Goal: Transaction & Acquisition: Book appointment/travel/reservation

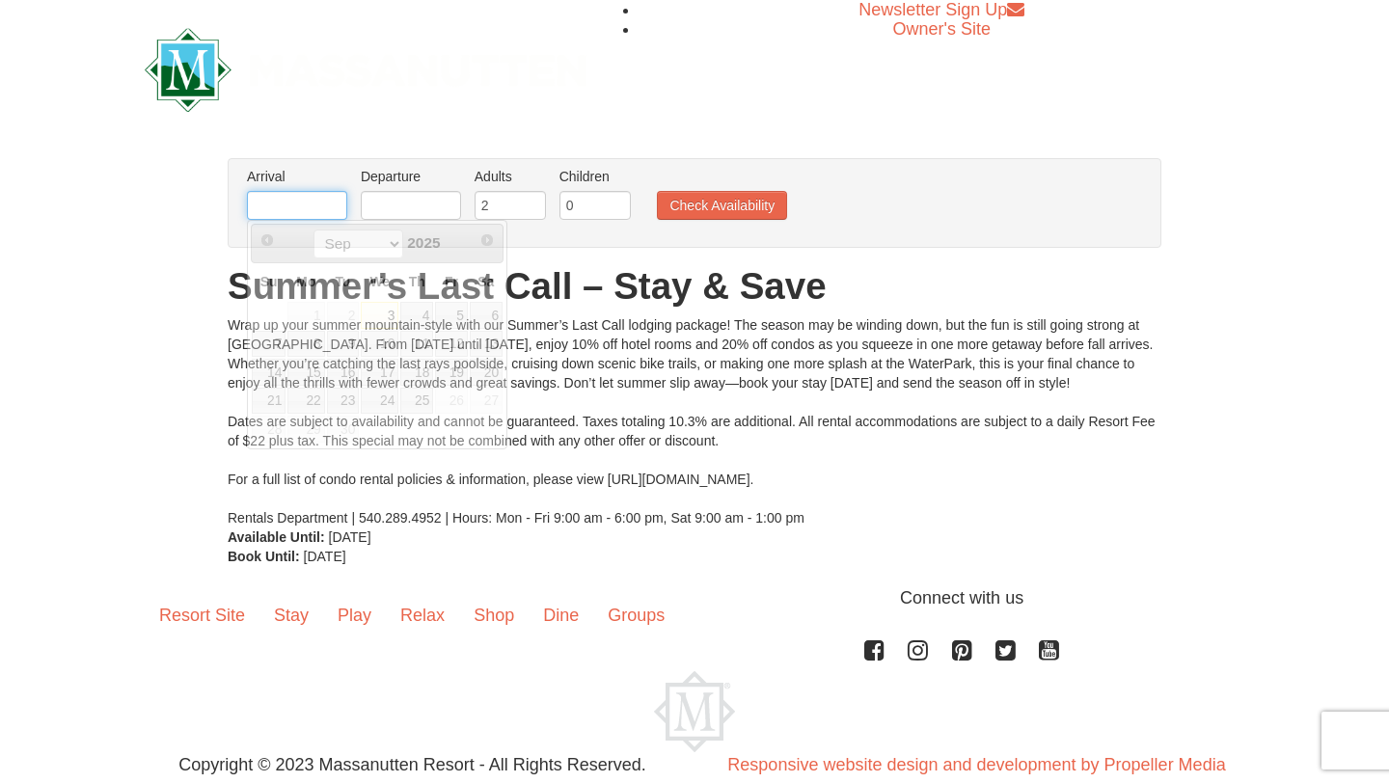
click at [307, 204] on input "text" at bounding box center [297, 205] width 100 height 29
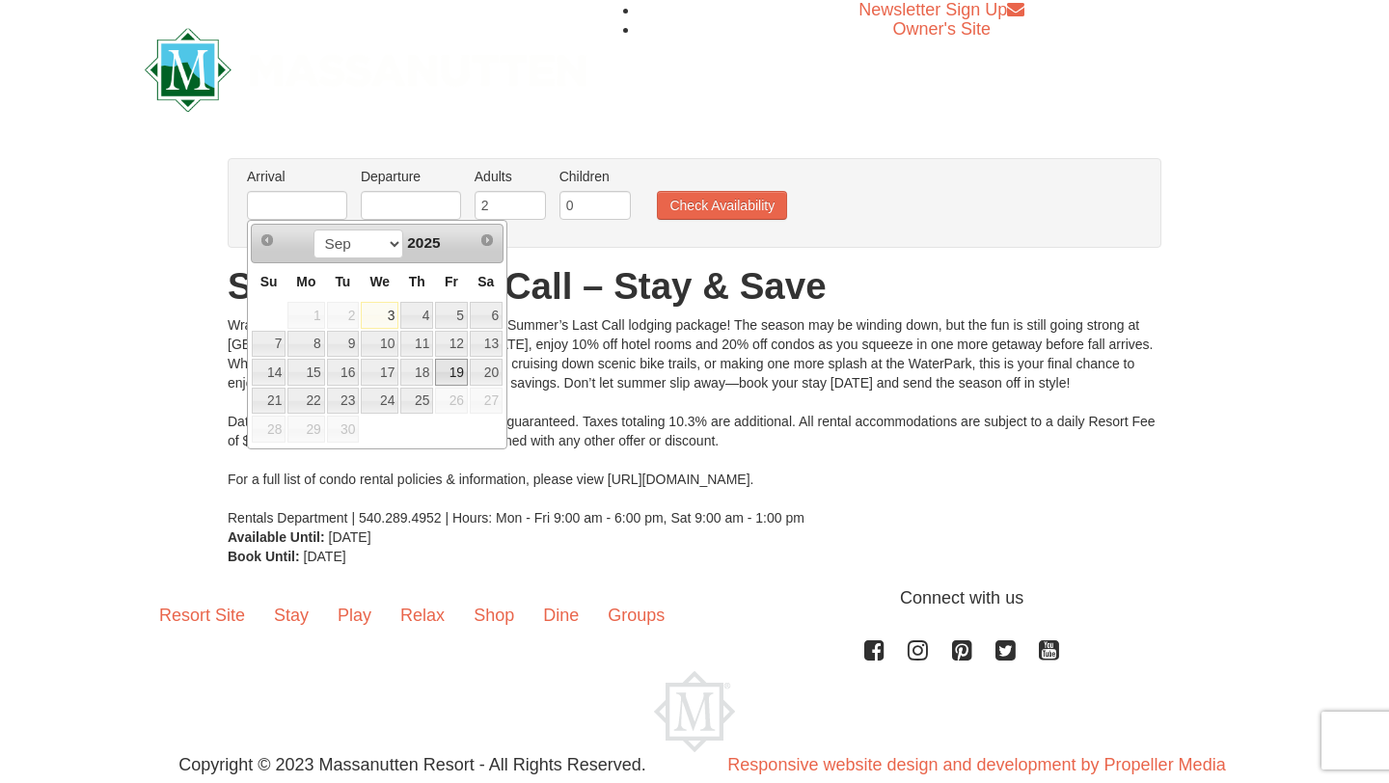
click at [457, 373] on link "19" at bounding box center [451, 372] width 33 height 27
type input "[DATE]"
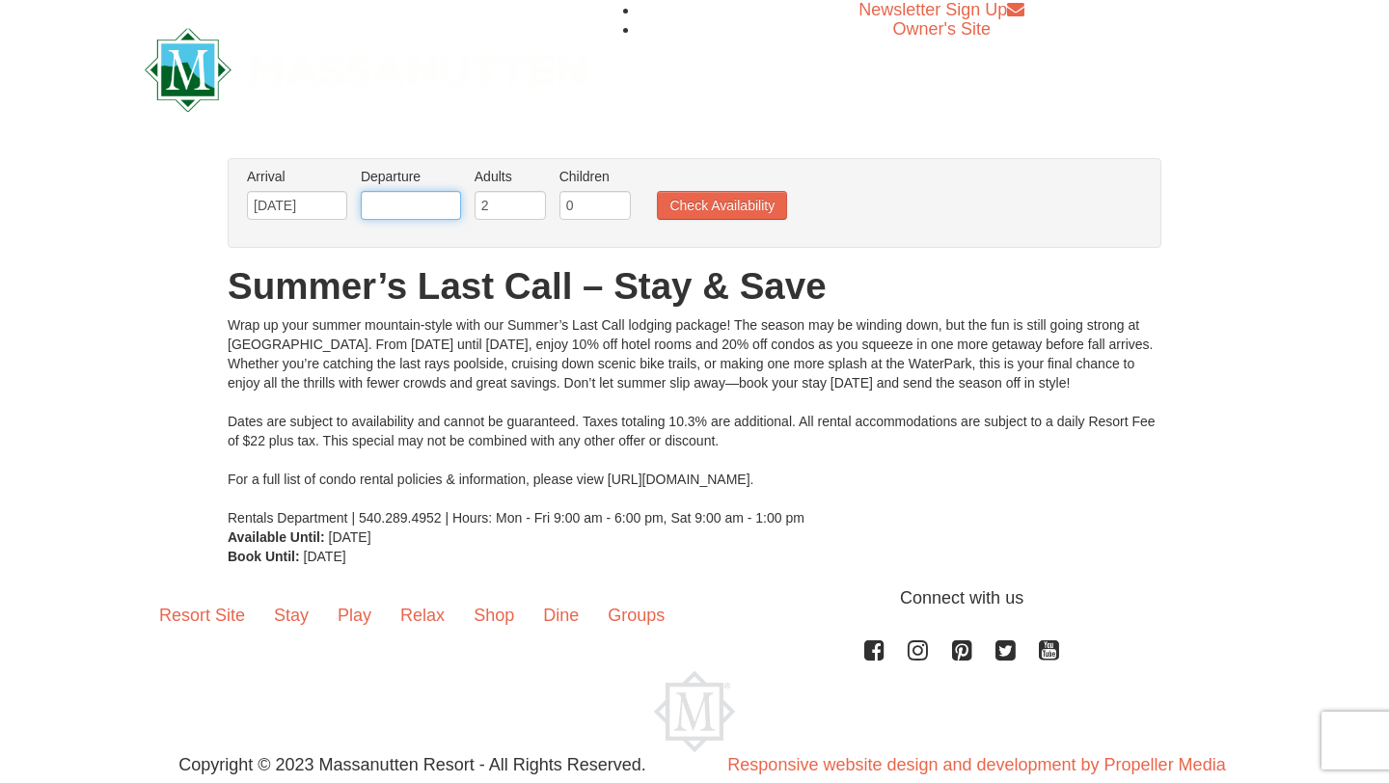
click at [404, 209] on input "text" at bounding box center [411, 205] width 100 height 29
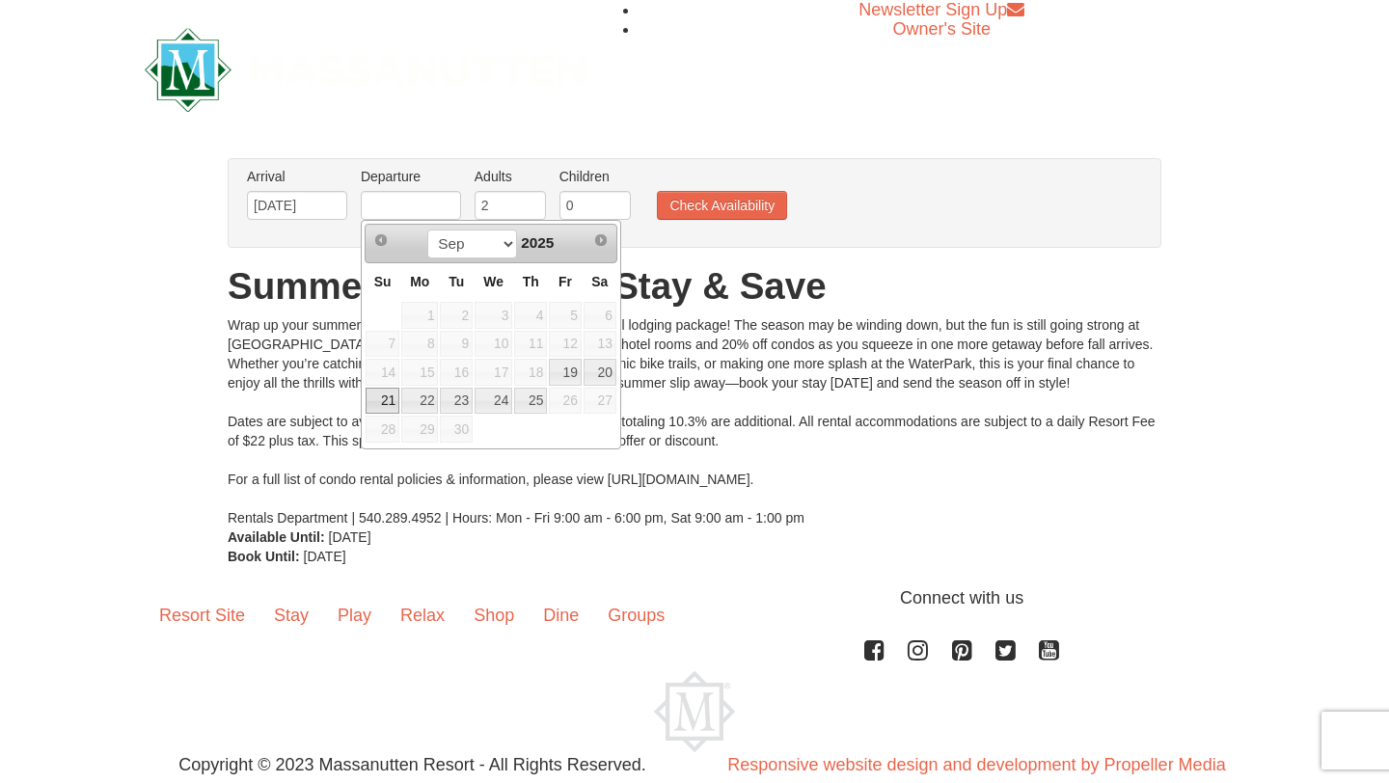
click at [388, 394] on link "21" at bounding box center [383, 401] width 34 height 27
type input "[DATE]"
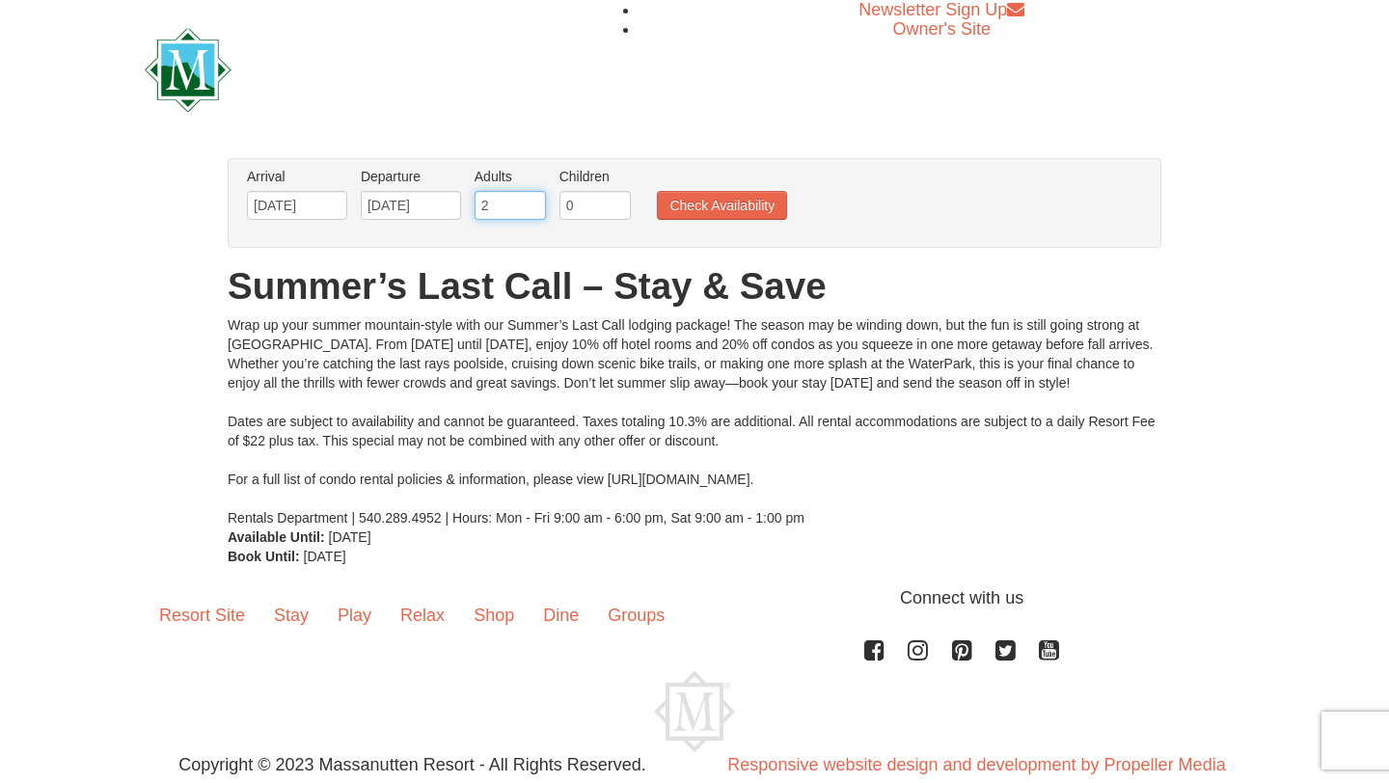
drag, startPoint x: 496, startPoint y: 209, endPoint x: 446, endPoint y: 210, distance: 50.2
click at [446, 210] on ul "Arrival Please format dates MM/DD/YYYY Please format dates MM/DD/YYYY [DATE] De…" at bounding box center [684, 198] width 884 height 63
type input "3"
click at [529, 200] on input "3" at bounding box center [510, 205] width 71 height 29
click at [696, 211] on button "Check Availability" at bounding box center [722, 205] width 130 height 29
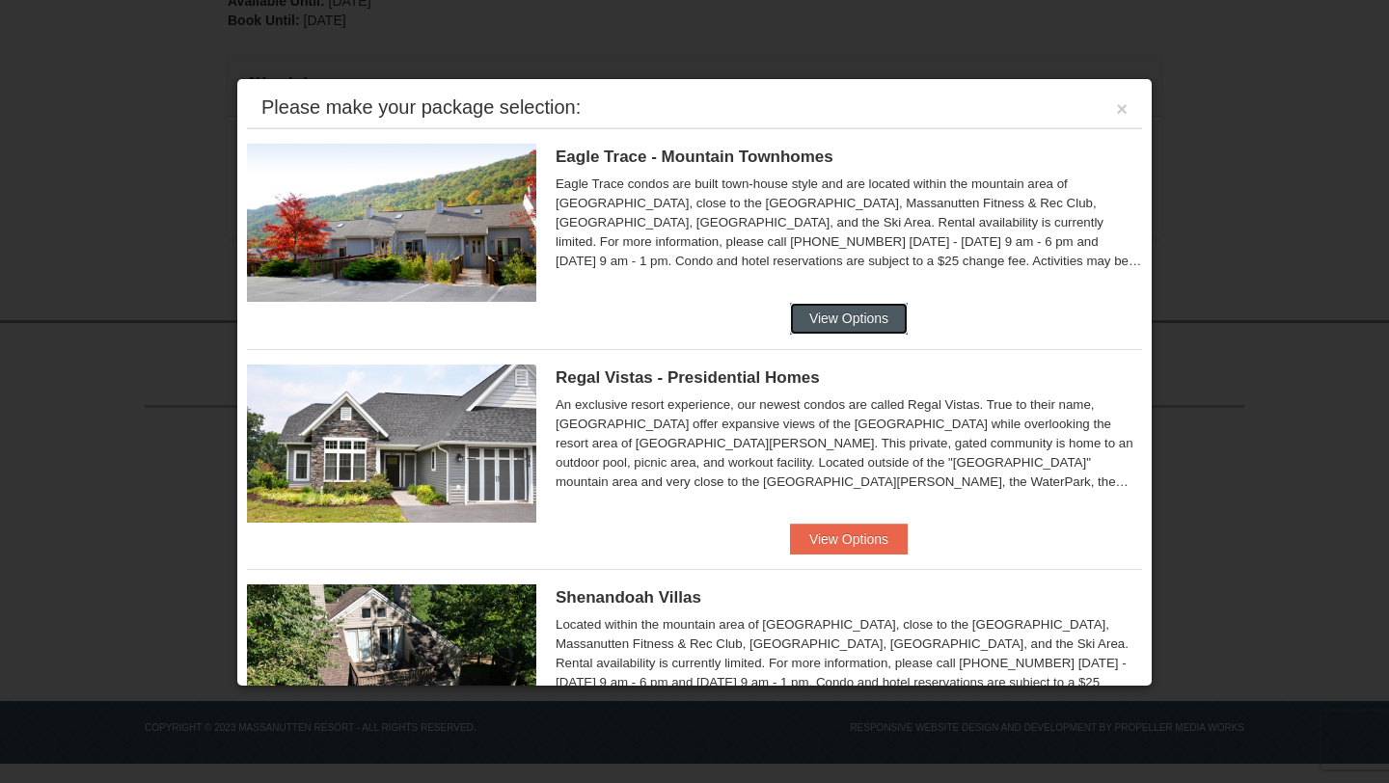
click at [856, 321] on button "View Options" at bounding box center [849, 318] width 118 height 31
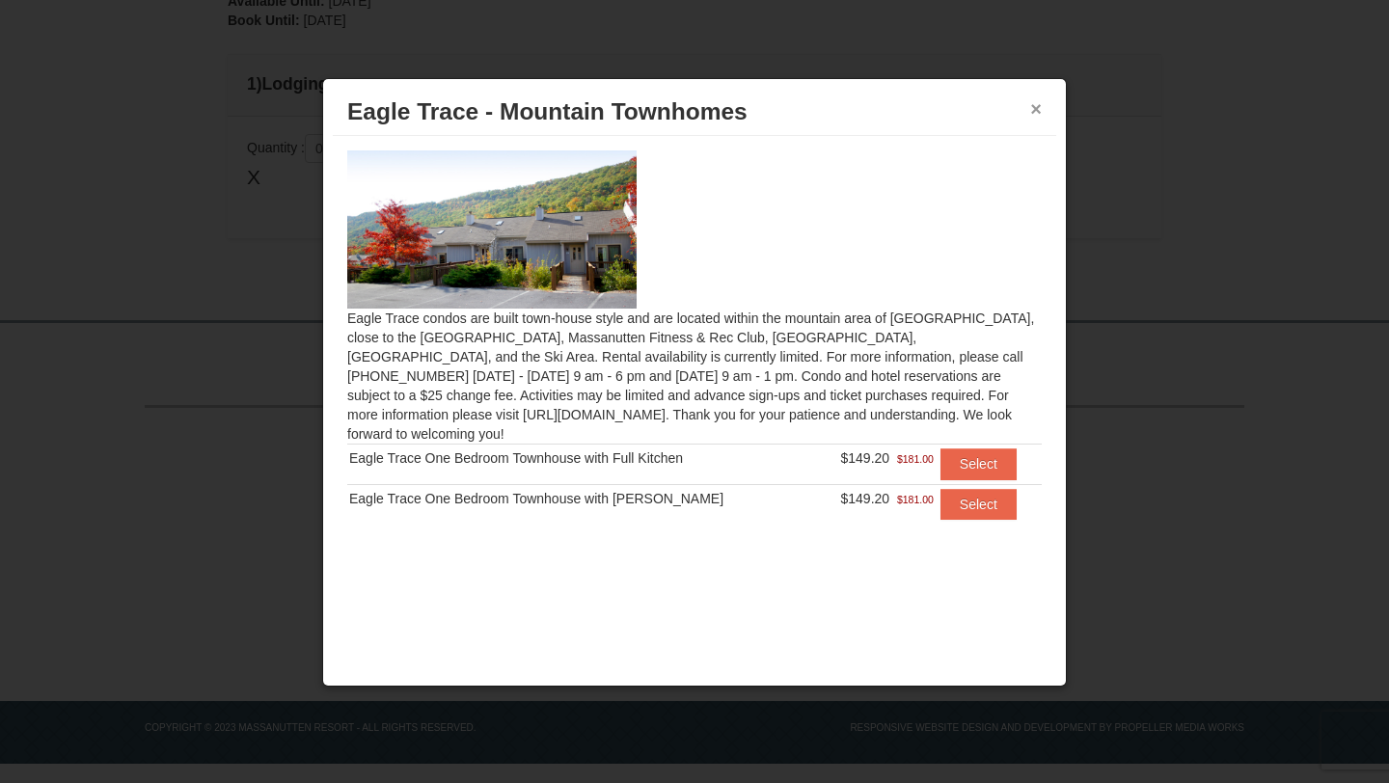
click at [1041, 113] on button "×" at bounding box center [1036, 108] width 12 height 19
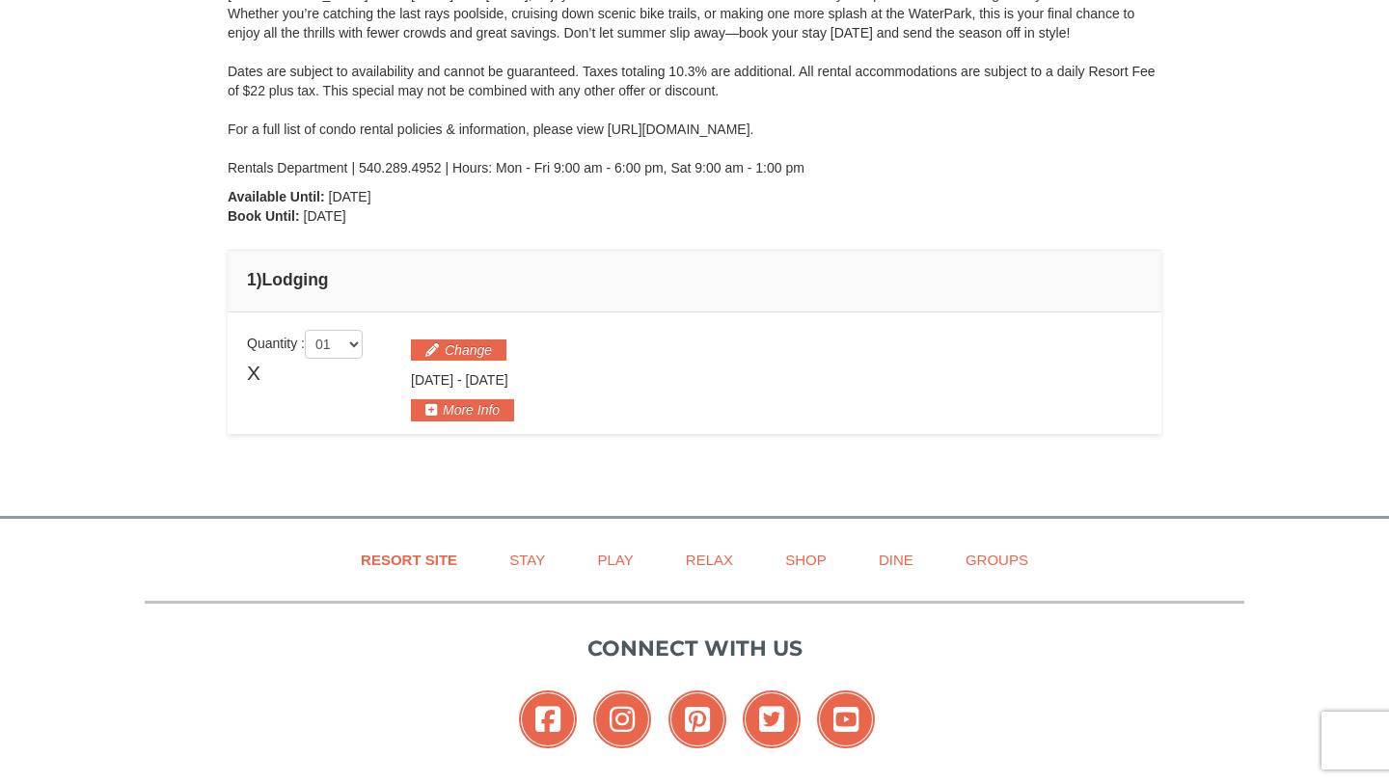
scroll to position [285, 0]
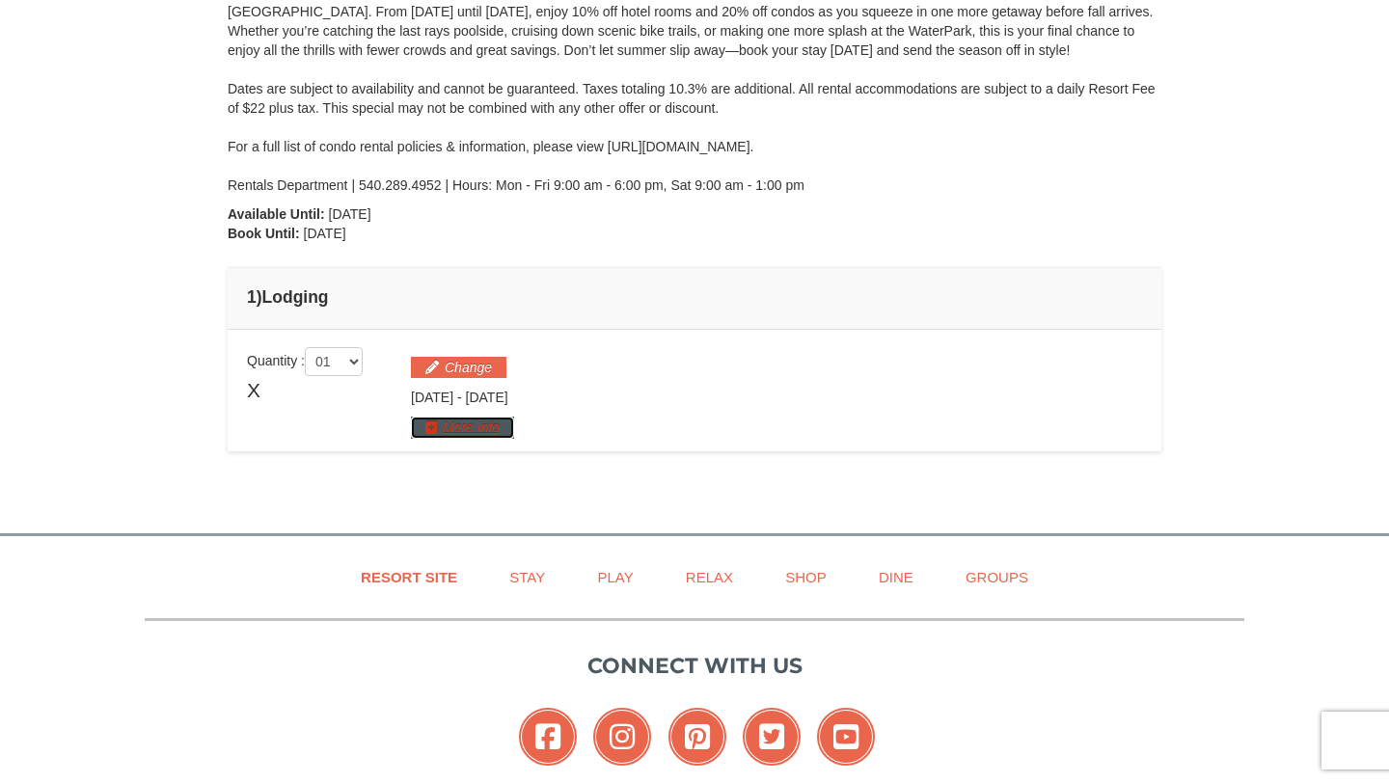
click at [489, 435] on button "More Info" at bounding box center [462, 427] width 103 height 21
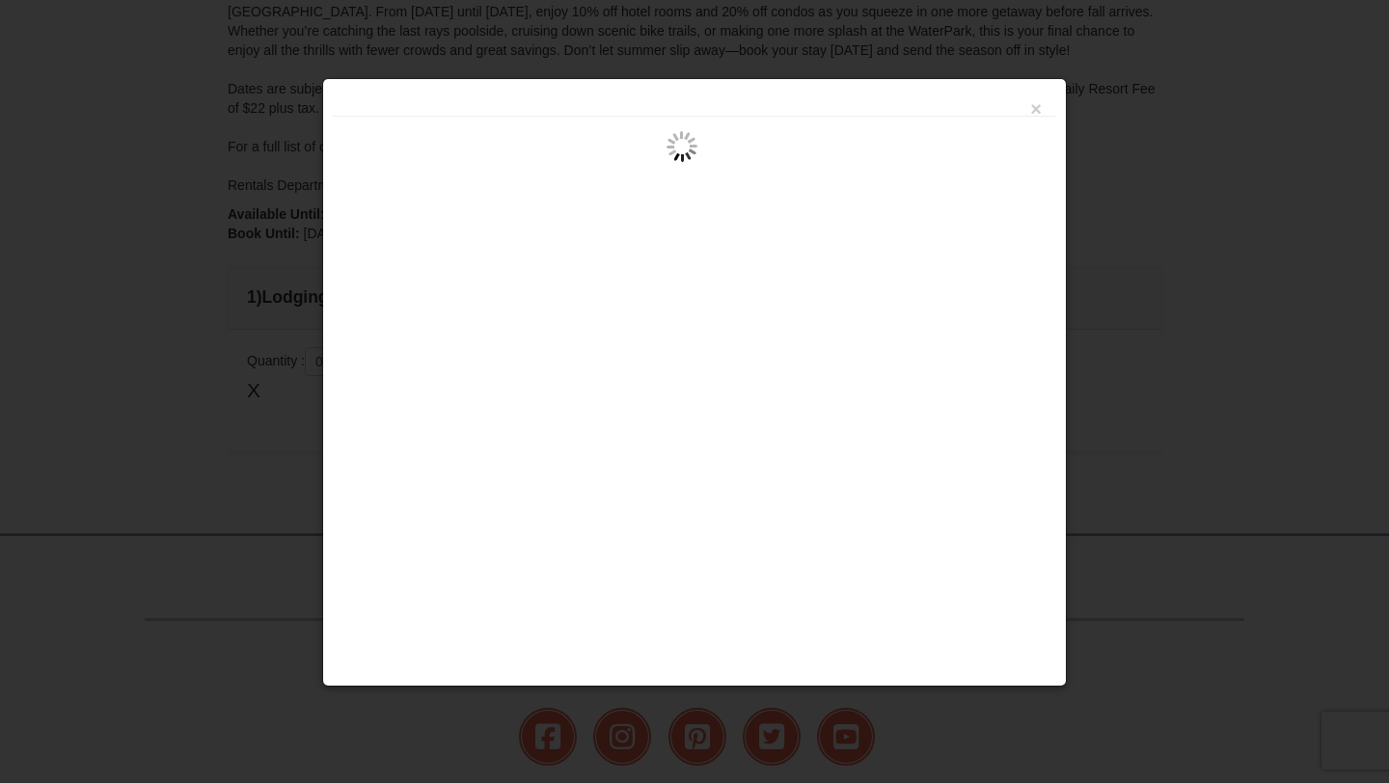
click at [1046, 93] on div "×" at bounding box center [694, 103] width 723 height 28
click at [1034, 102] on button "×" at bounding box center [1036, 108] width 12 height 19
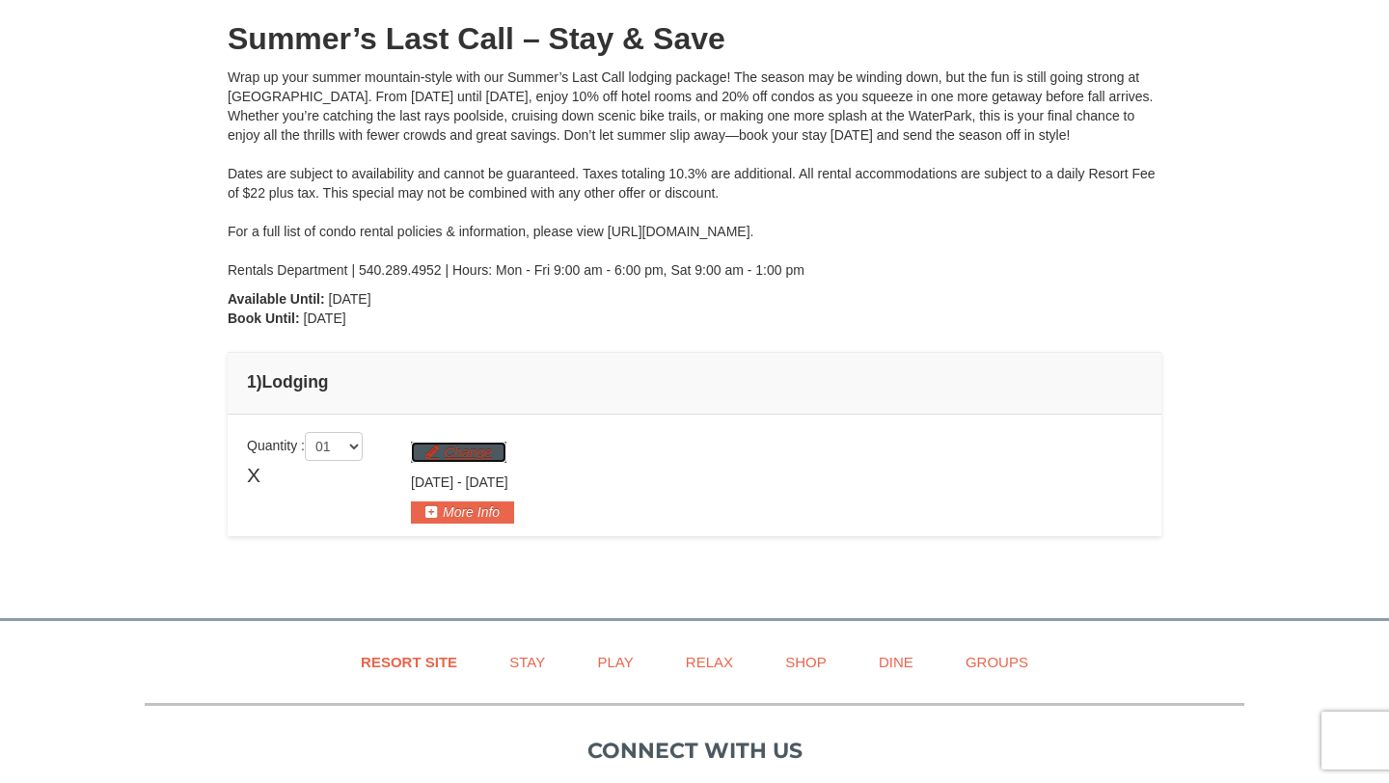
click at [463, 455] on button "Change" at bounding box center [458, 452] width 95 height 21
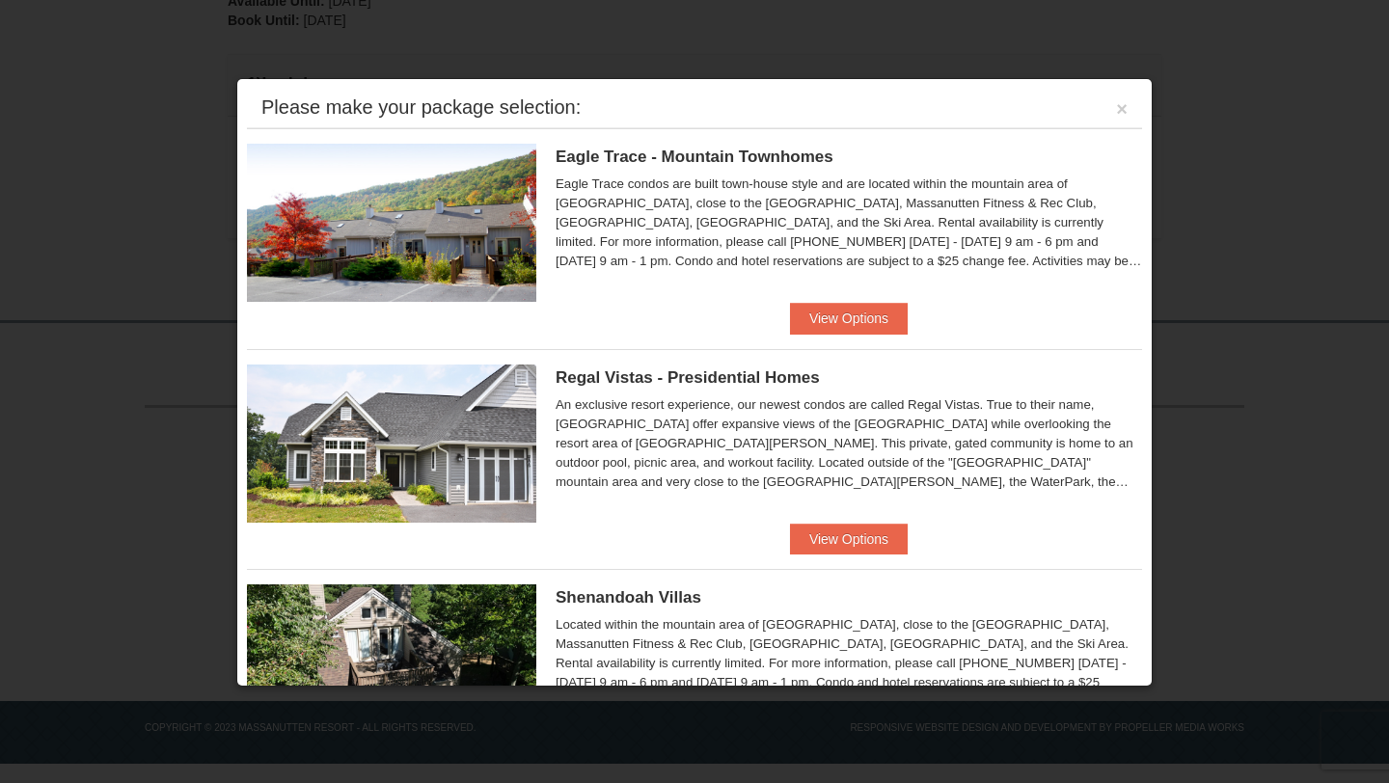
scroll to position [499, 0]
click at [858, 542] on button "View Options" at bounding box center [849, 539] width 118 height 31
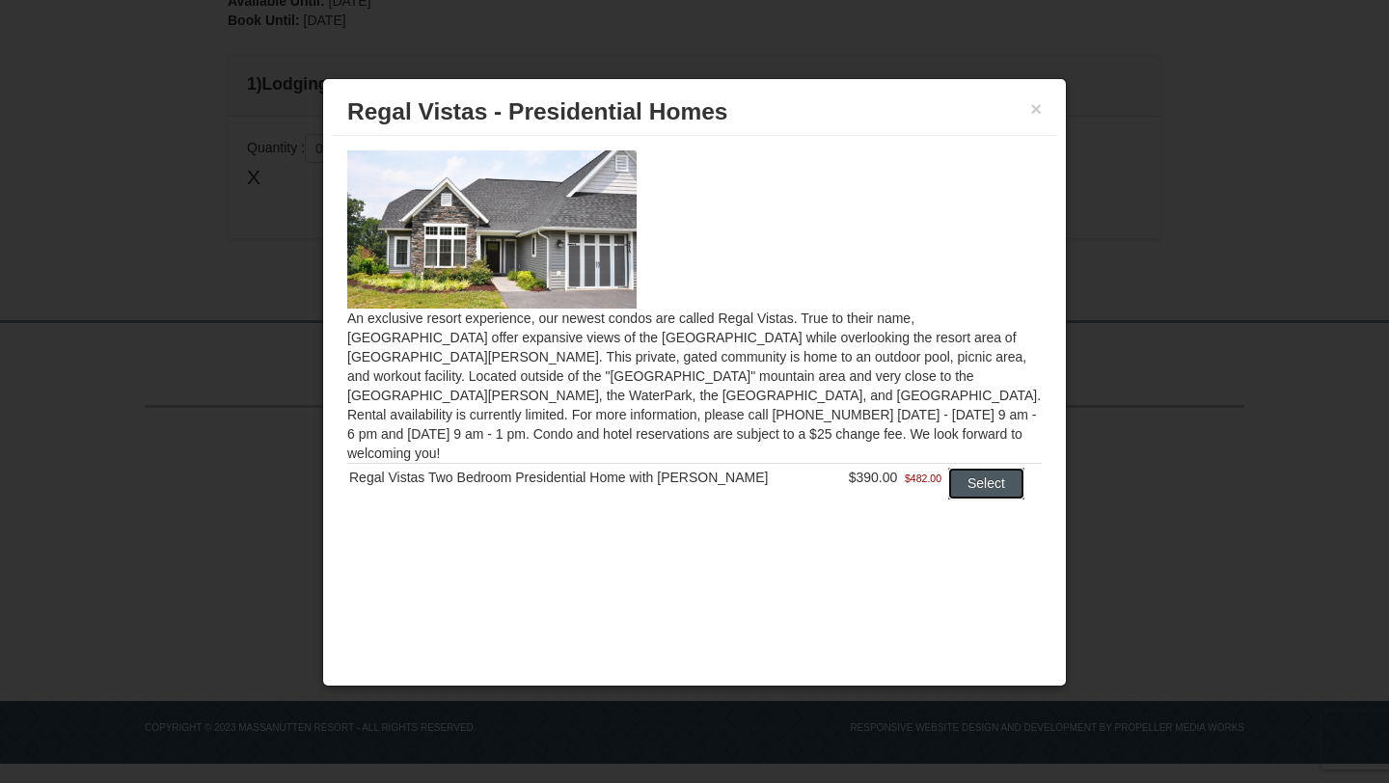
click at [979, 468] on button "Select" at bounding box center [986, 483] width 76 height 31
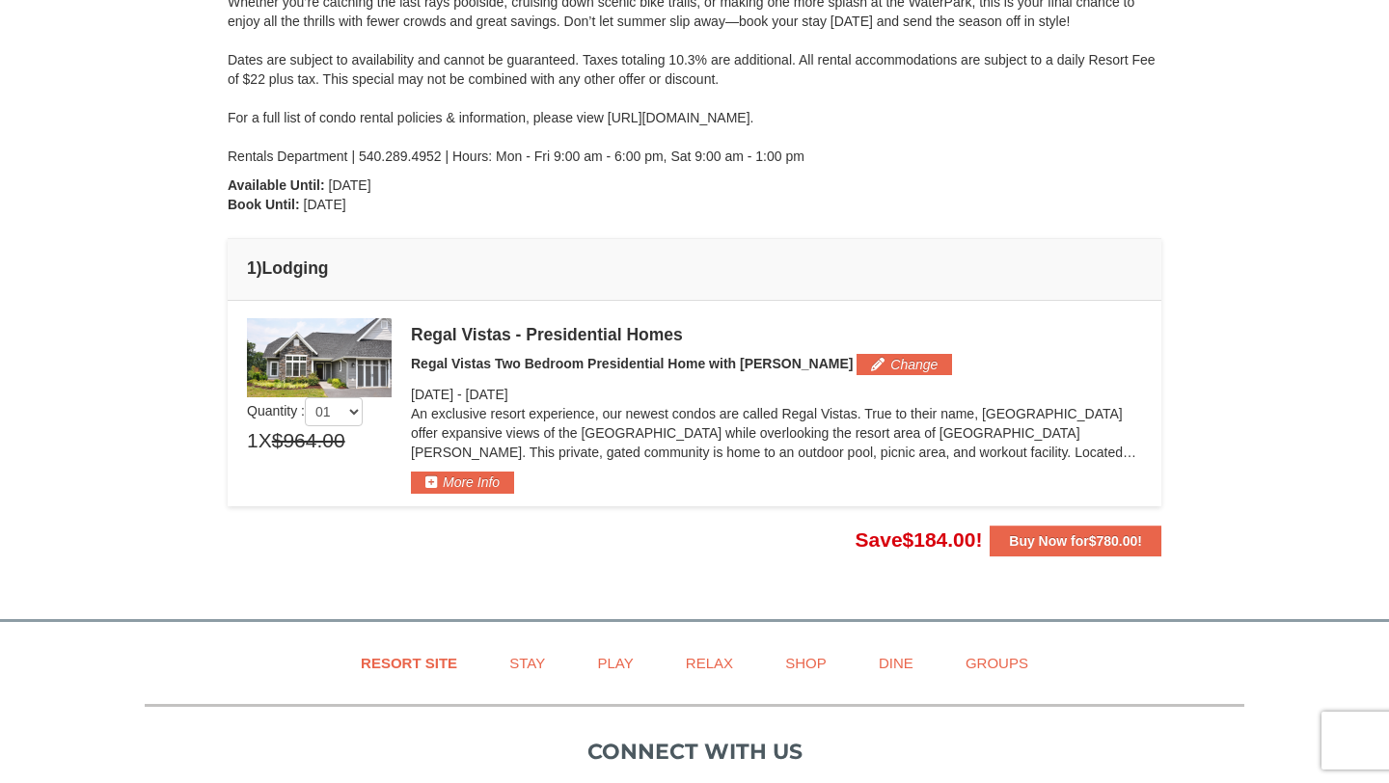
scroll to position [378, 0]
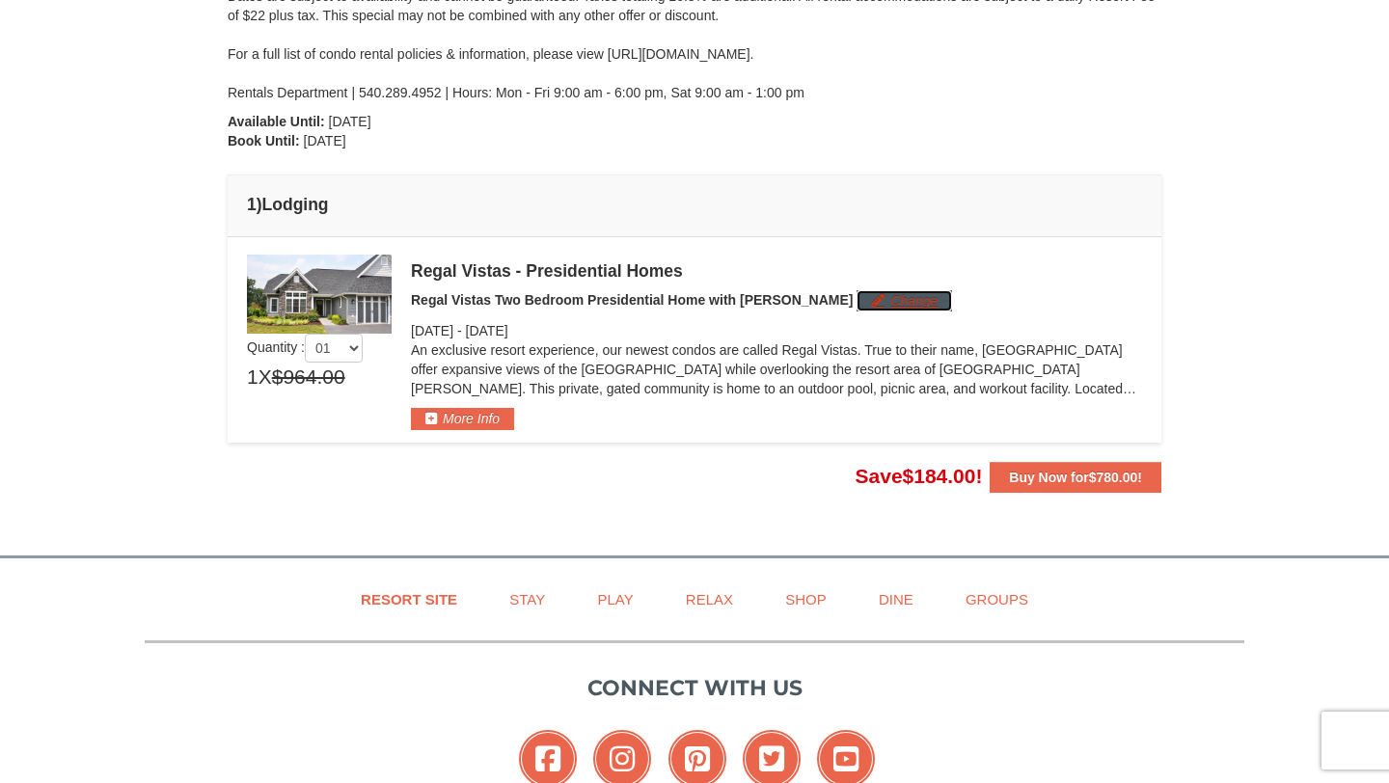
click at [856, 311] on button "Change" at bounding box center [903, 300] width 95 height 21
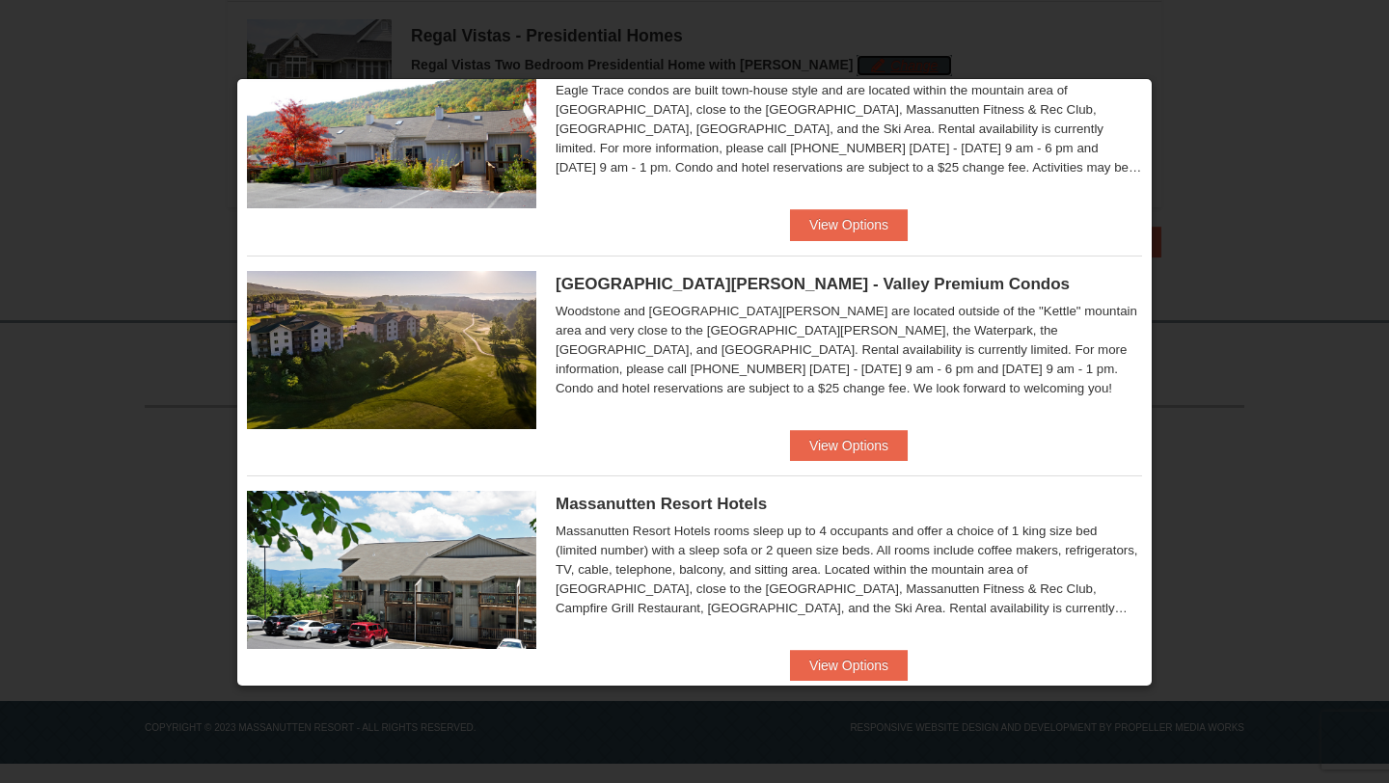
scroll to position [270, 0]
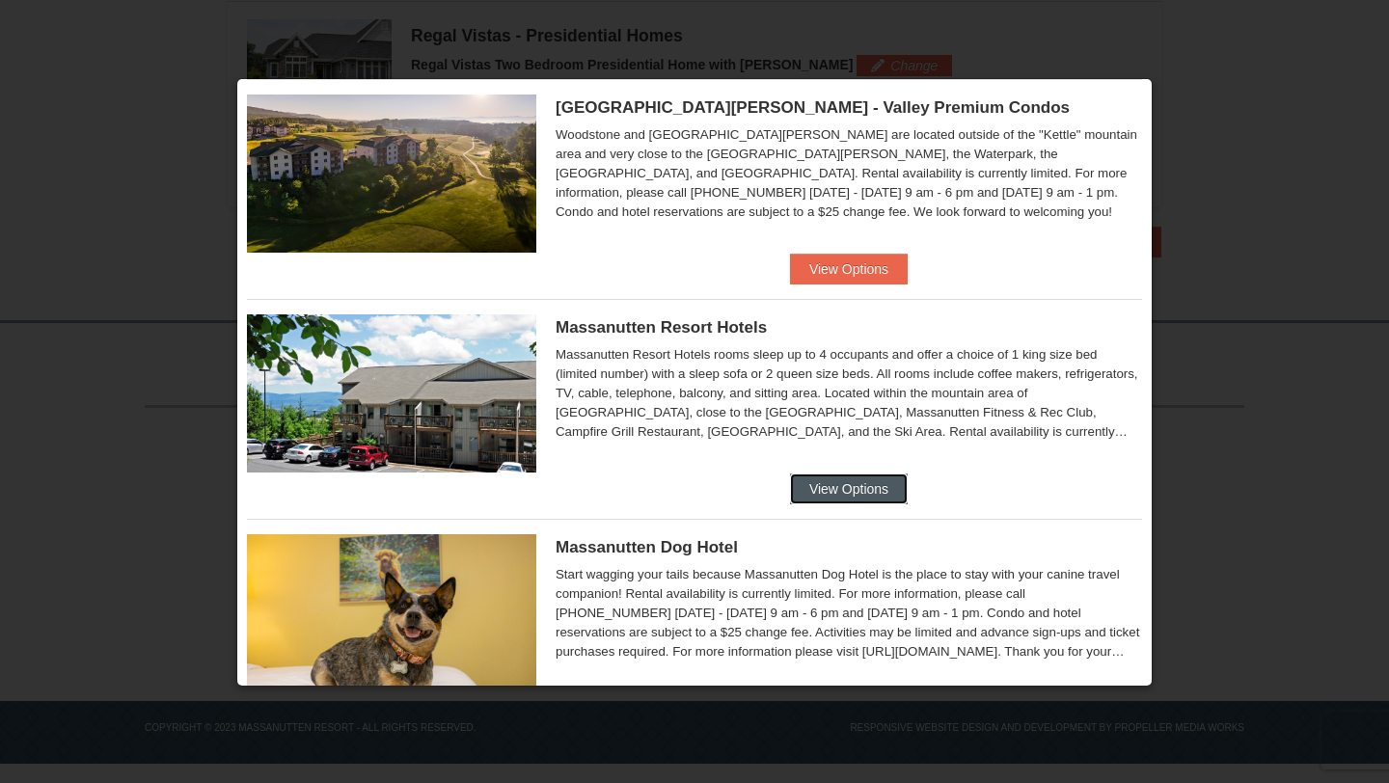
click at [877, 487] on button "View Options" at bounding box center [849, 489] width 118 height 31
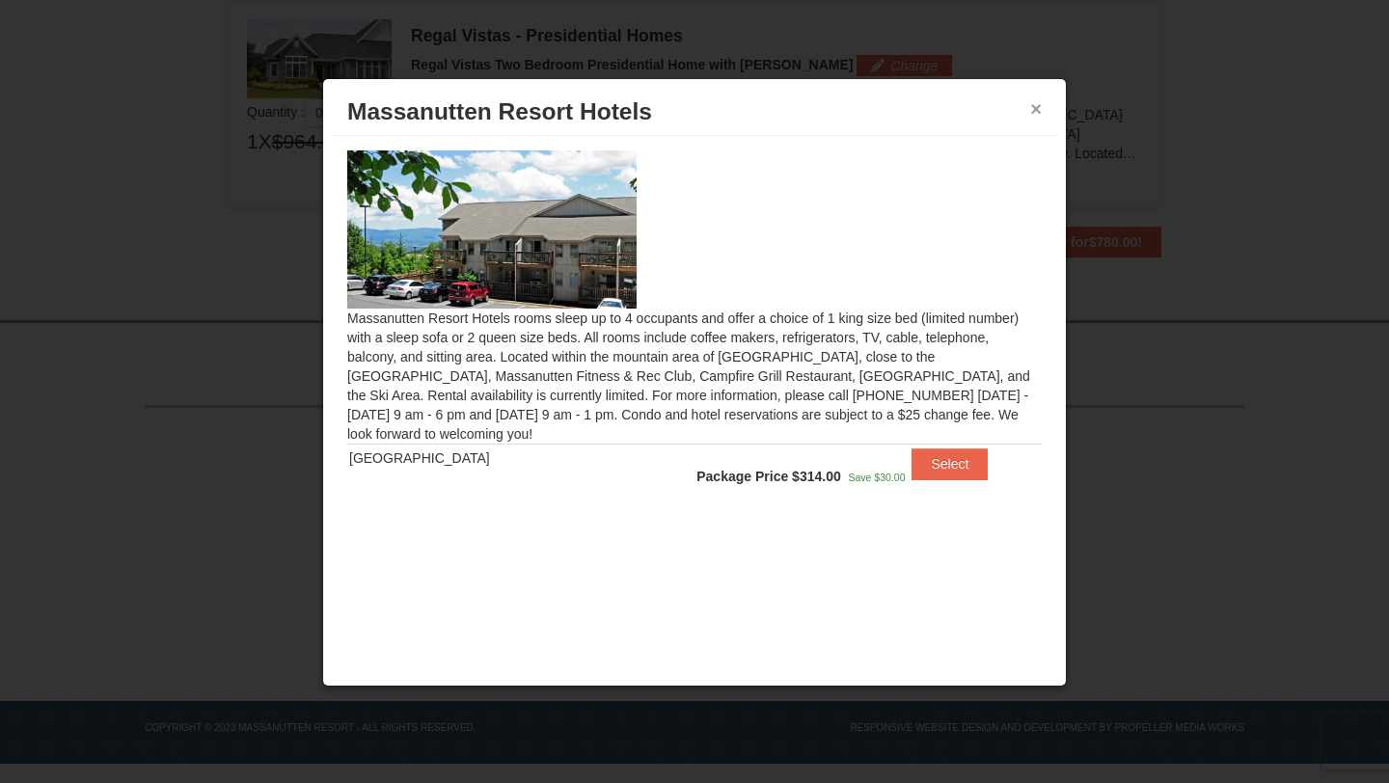
click at [1031, 103] on button "×" at bounding box center [1036, 108] width 12 height 19
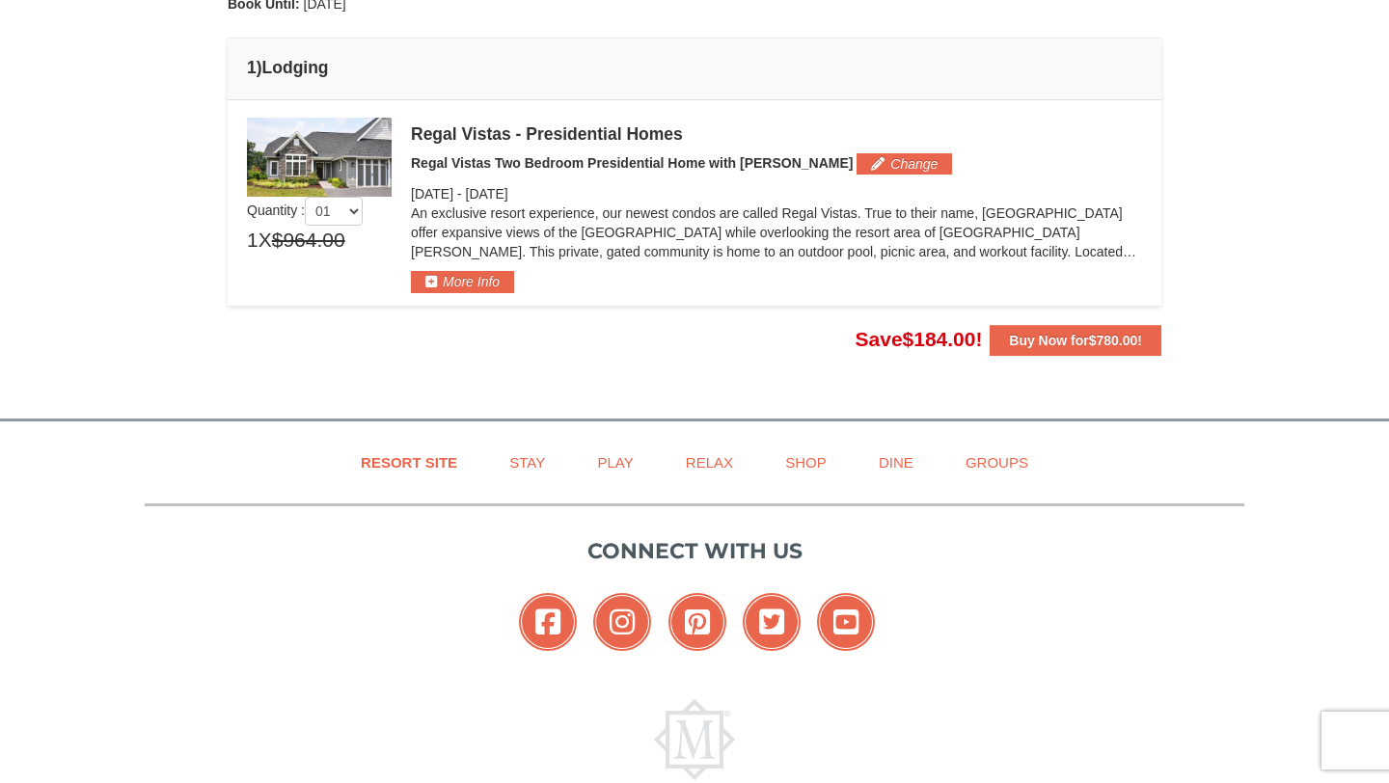
scroll to position [389, 0]
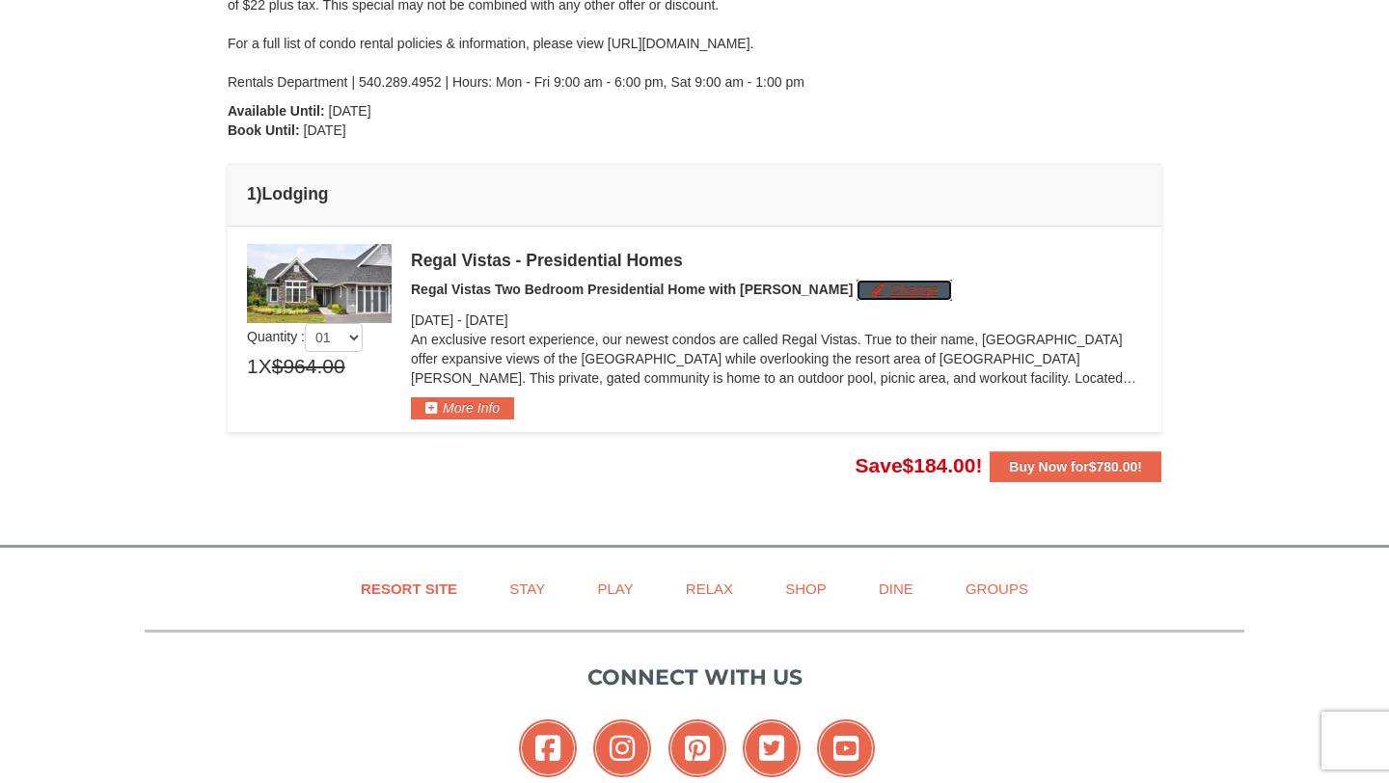
click at [856, 285] on button "Change" at bounding box center [903, 290] width 95 height 21
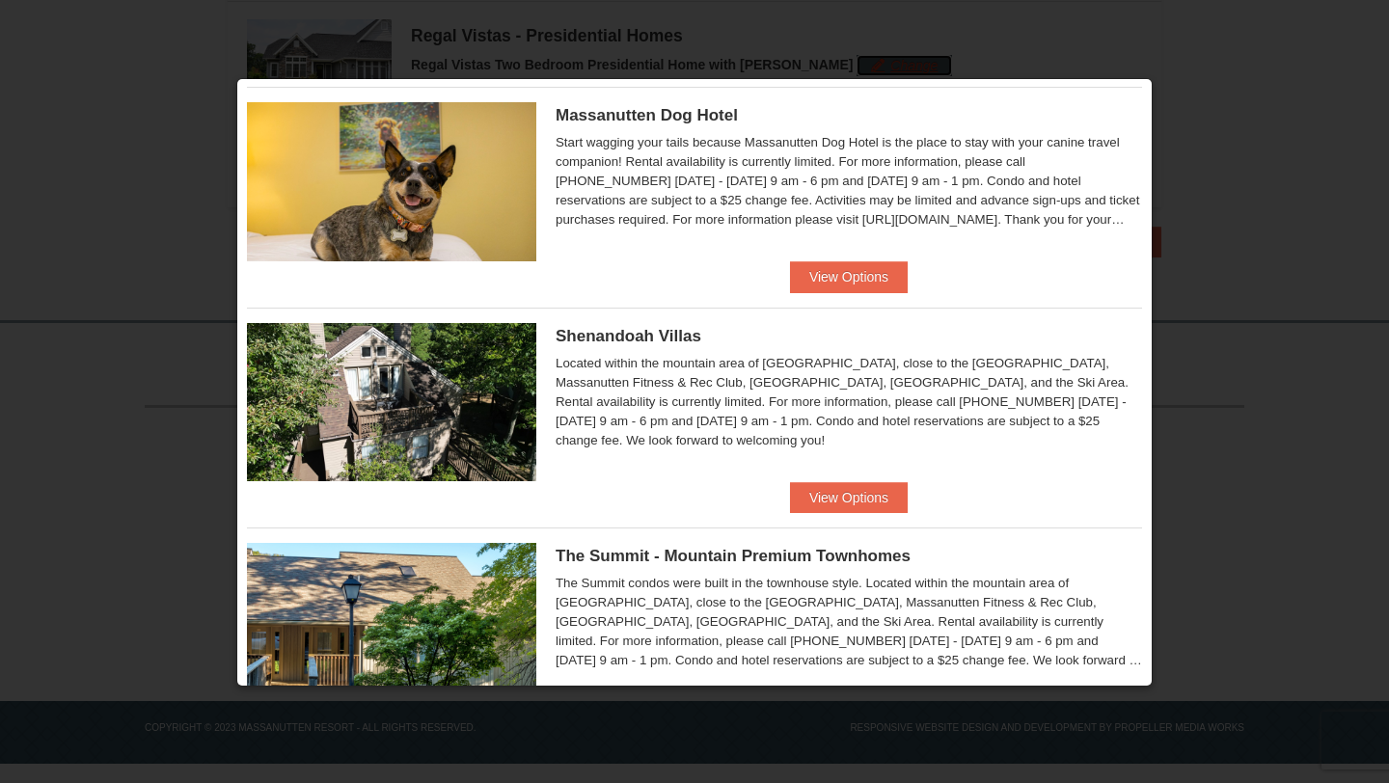
scroll to position [1014, 0]
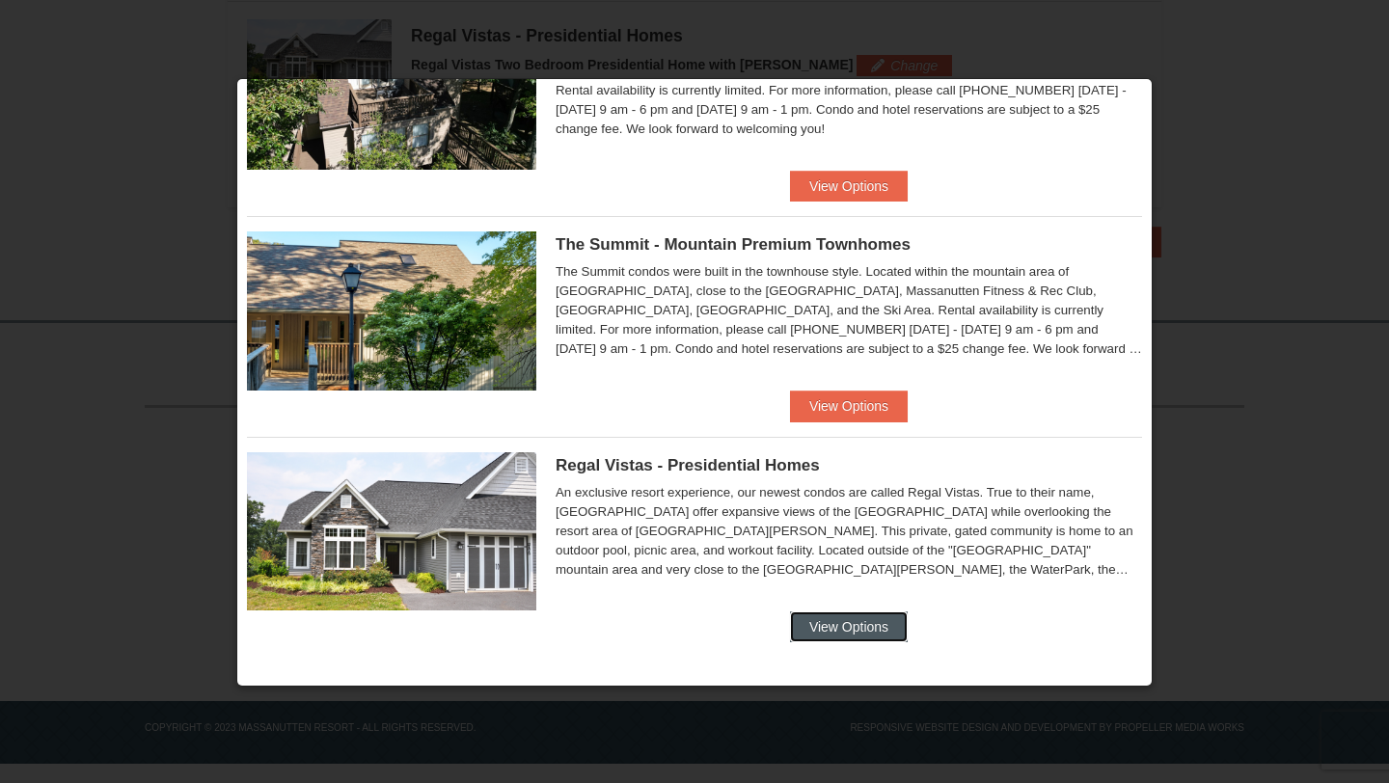
click at [868, 612] on button "View Options" at bounding box center [849, 627] width 118 height 31
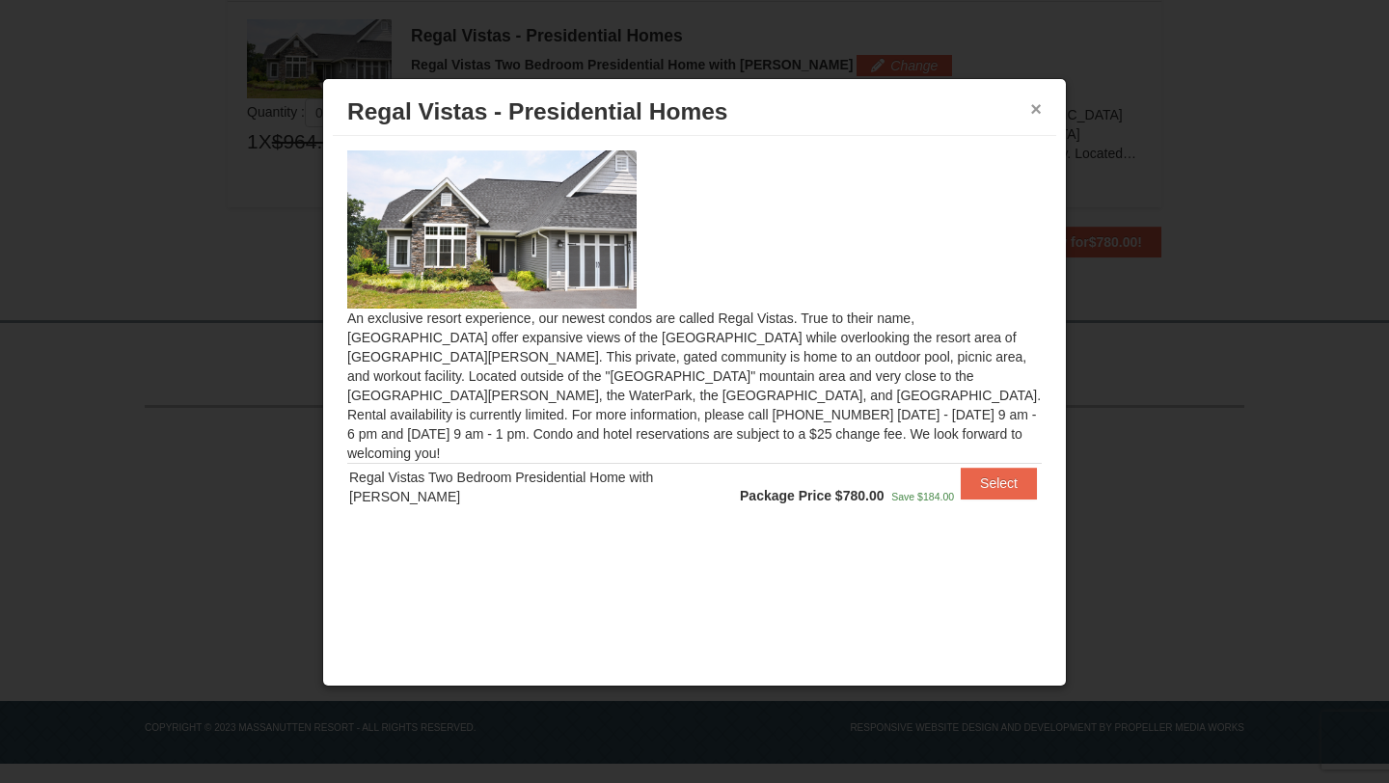
click at [1038, 102] on button "×" at bounding box center [1036, 108] width 12 height 19
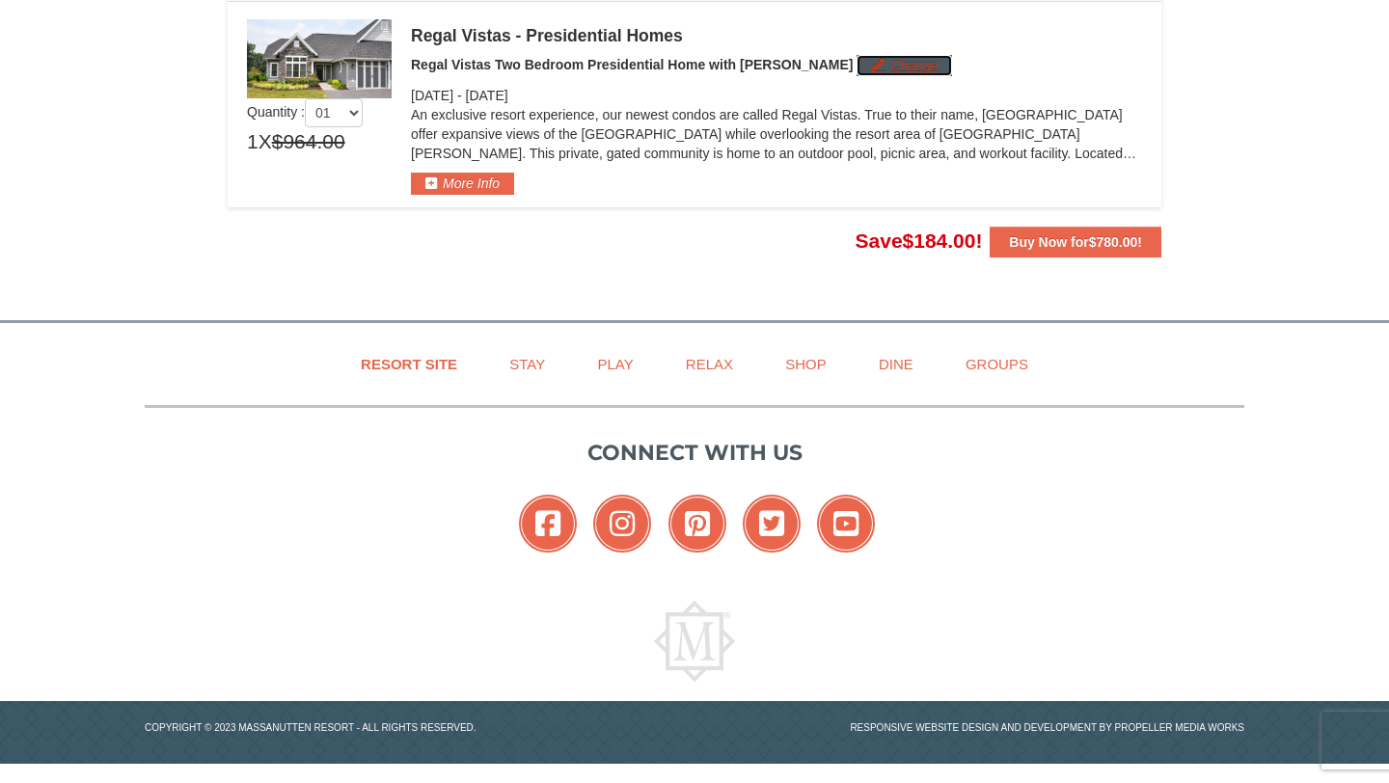
click at [856, 62] on button "Change" at bounding box center [903, 65] width 95 height 21
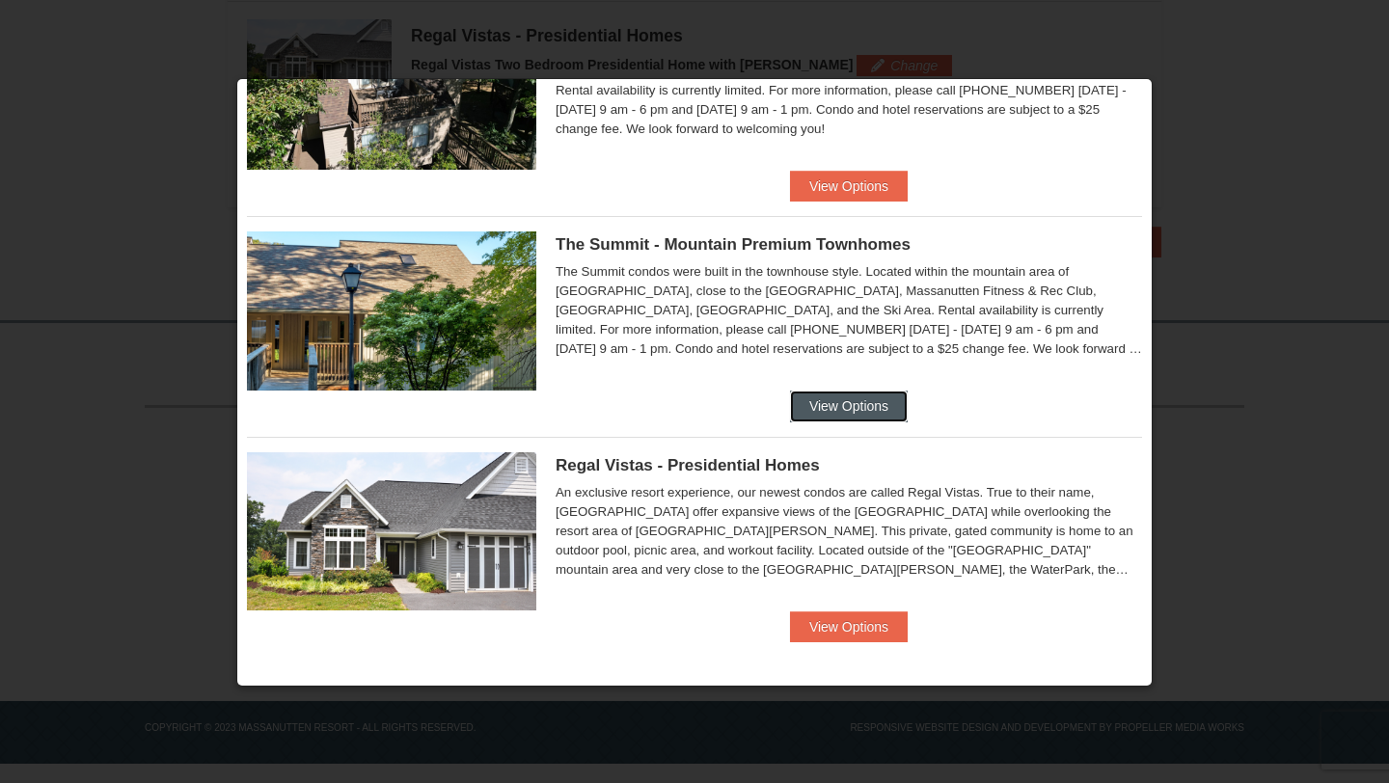
click at [870, 416] on button "View Options" at bounding box center [849, 406] width 118 height 31
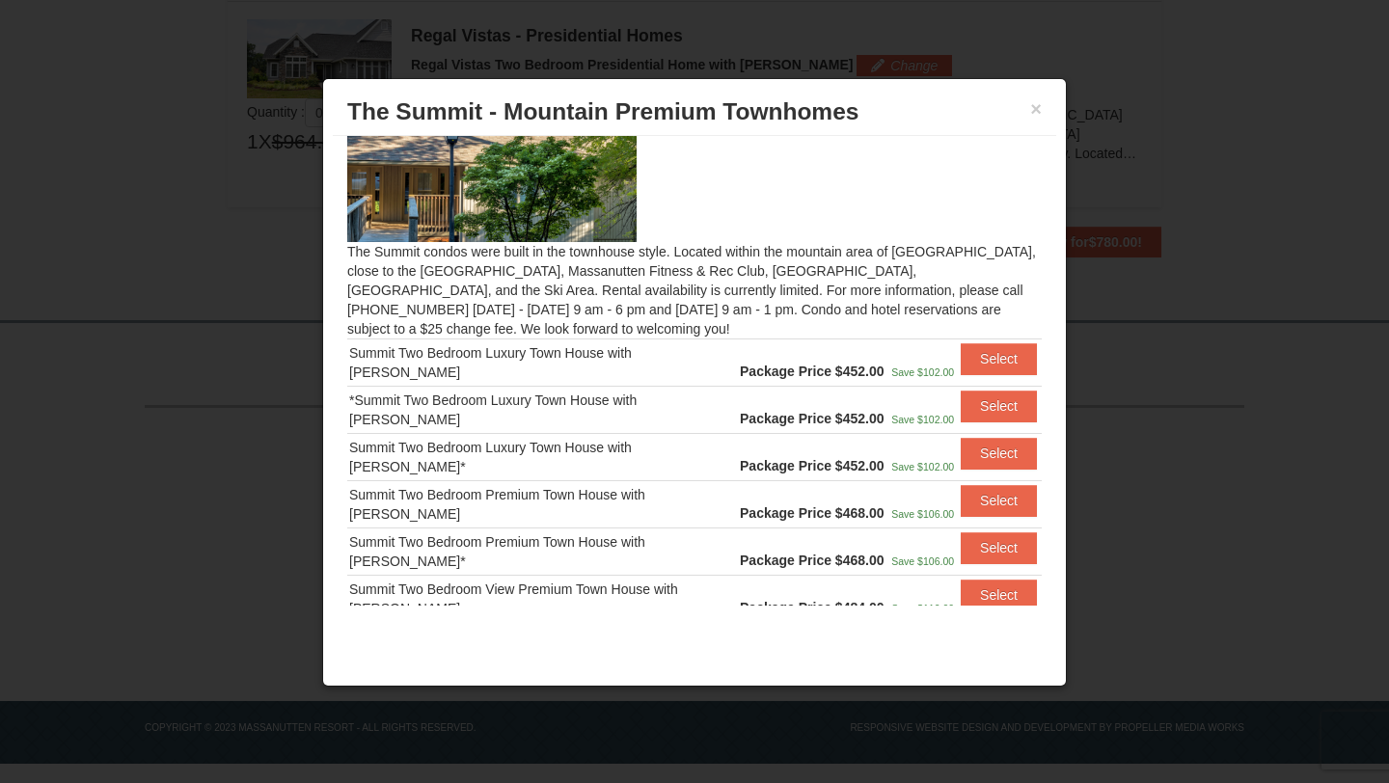
scroll to position [0, 0]
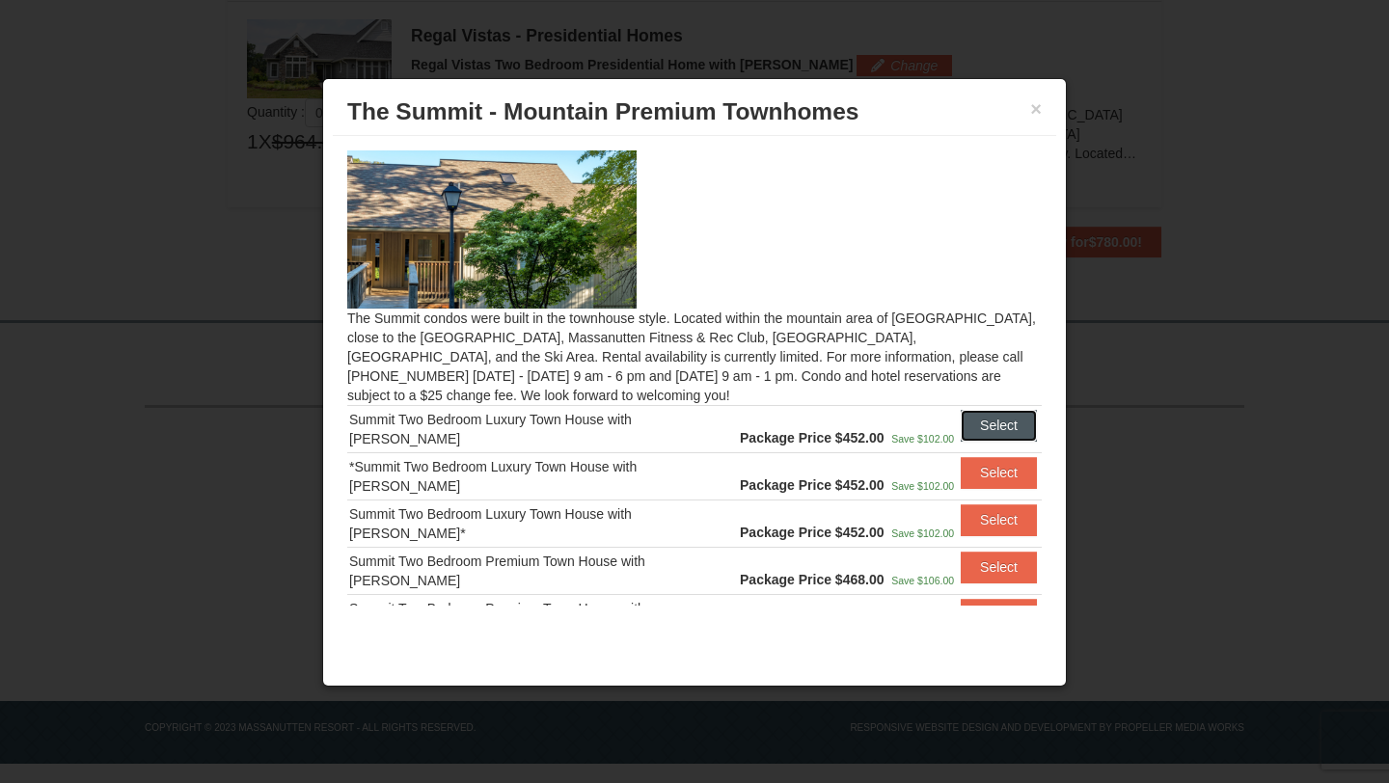
click at [1012, 423] on button "Select" at bounding box center [999, 425] width 76 height 31
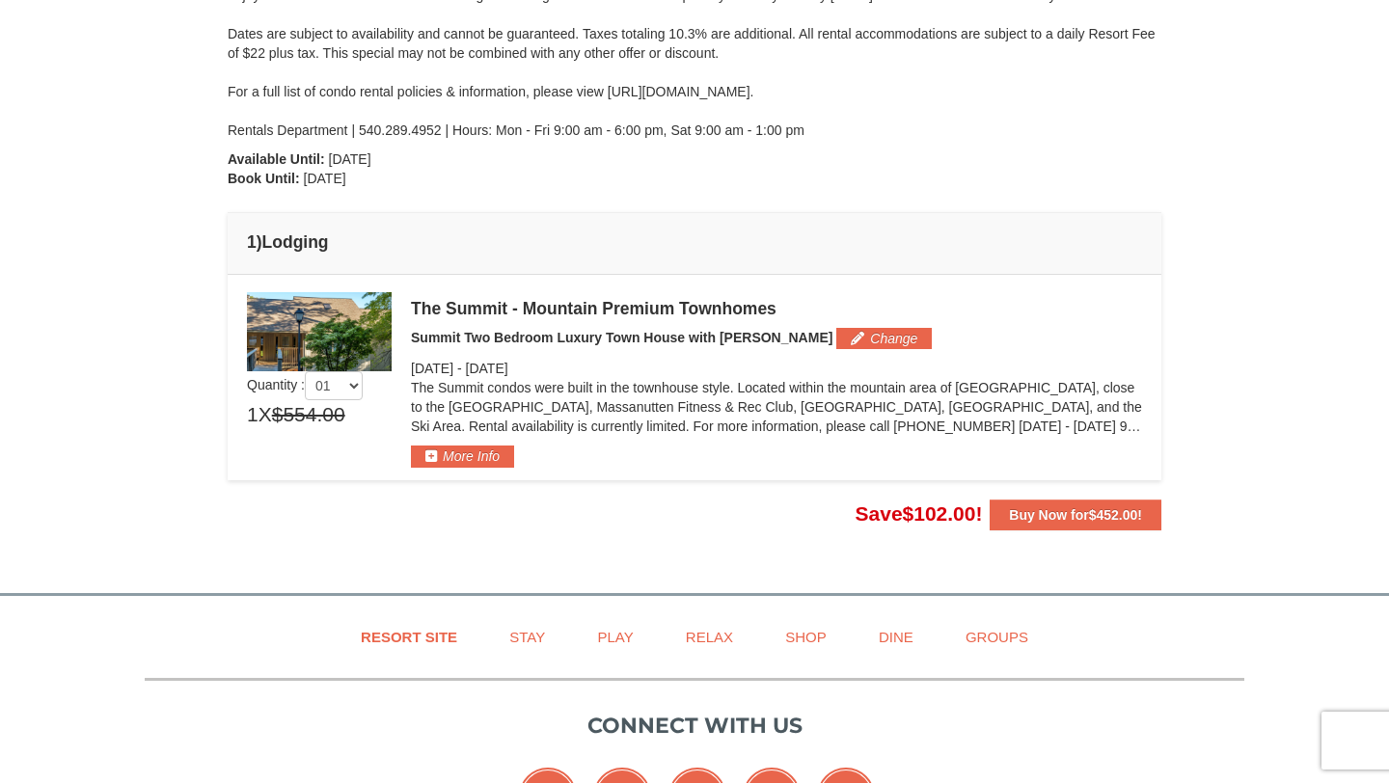
scroll to position [335, 0]
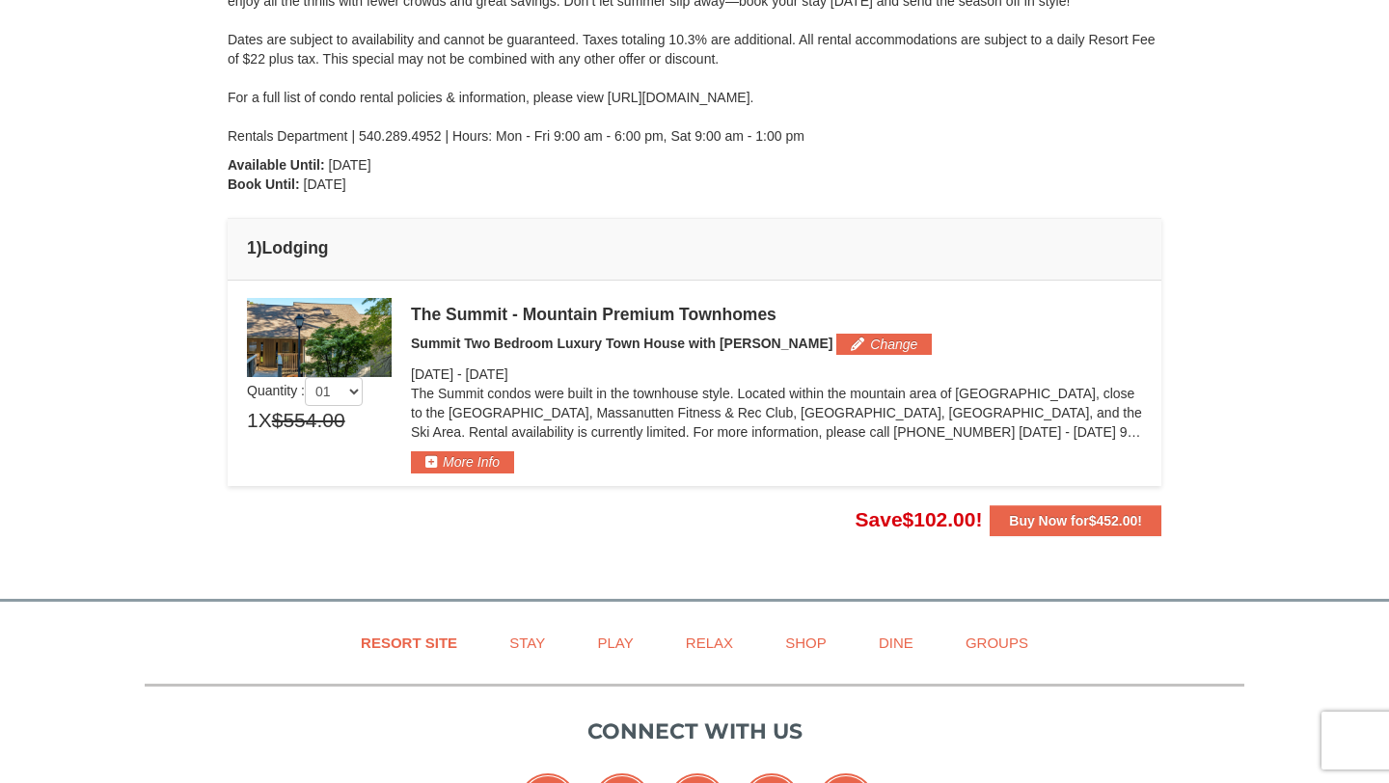
click at [1086, 424] on p "The Summit condos were built in the townhouse style. Located within the mountai…" at bounding box center [776, 413] width 731 height 58
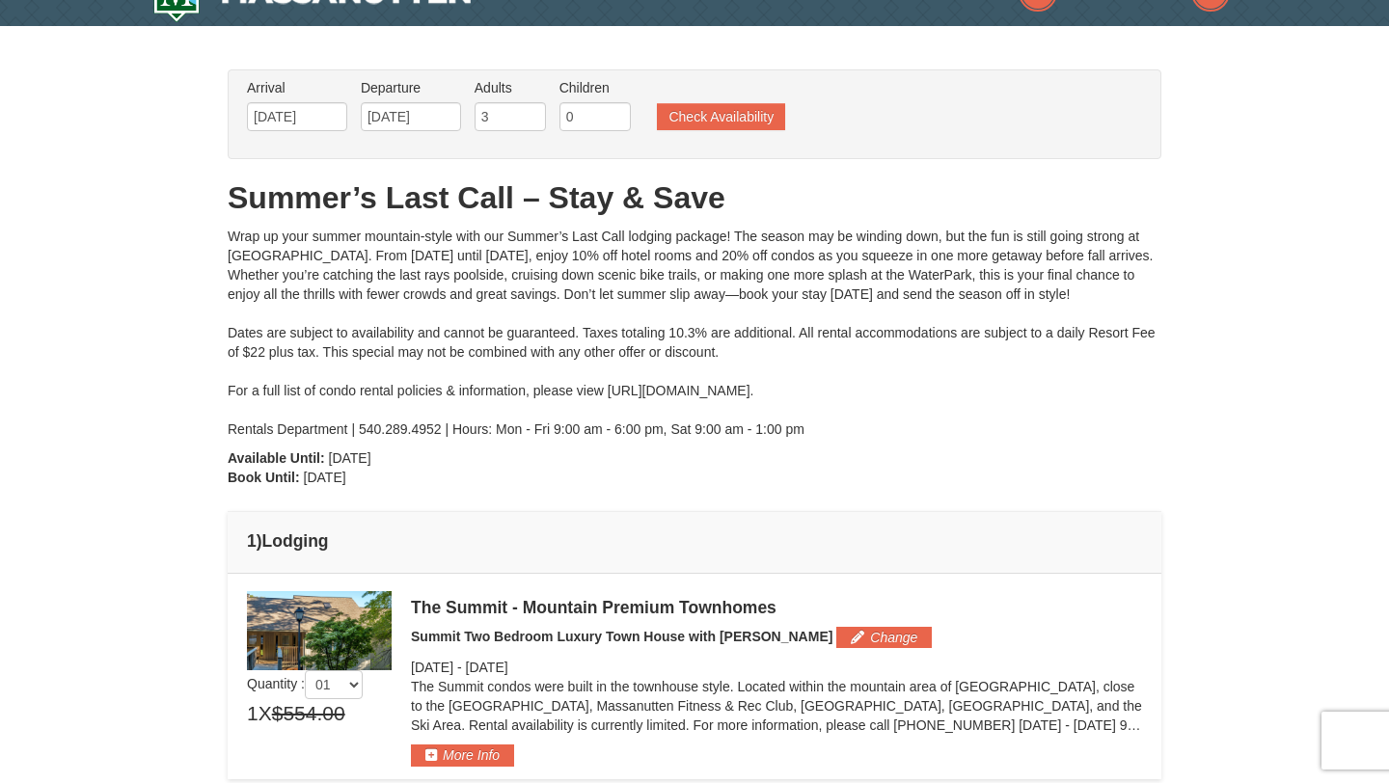
scroll to position [0, 0]
